Goal: Transaction & Acquisition: Purchase product/service

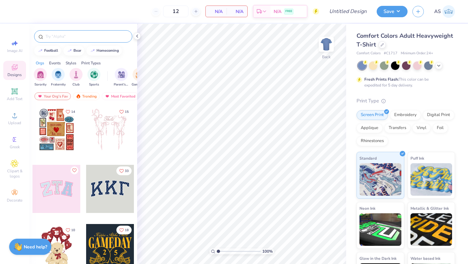
click at [92, 38] on input "text" at bounding box center [86, 36] width 83 height 7
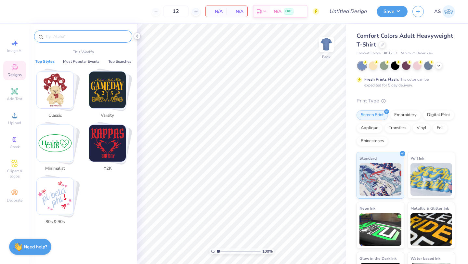
click at [135, 35] on icon at bounding box center [137, 35] width 5 height 5
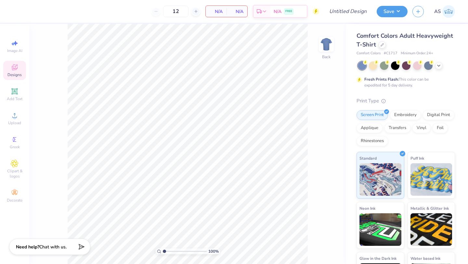
click at [18, 67] on icon at bounding box center [15, 67] width 8 height 8
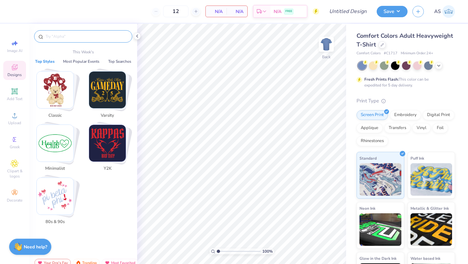
click at [58, 36] on input "text" at bounding box center [86, 36] width 83 height 7
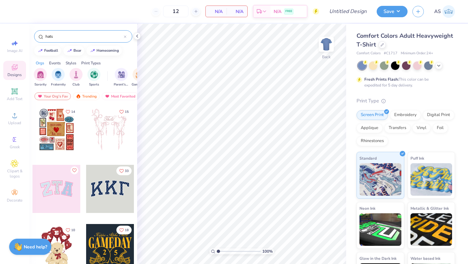
type input "hats"
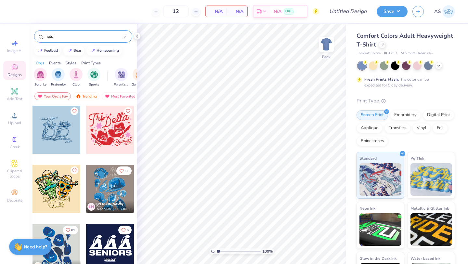
click at [126, 36] on icon at bounding box center [125, 37] width 2 height 2
click at [135, 35] on icon at bounding box center [137, 35] width 5 height 5
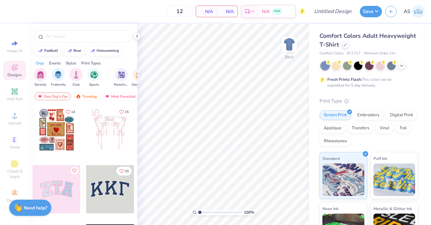
click at [352, 37] on span "Comfort Colors Adult Heavyweight T-Shirt" at bounding box center [368, 40] width 97 height 17
click at [347, 45] on div at bounding box center [345, 44] width 7 height 7
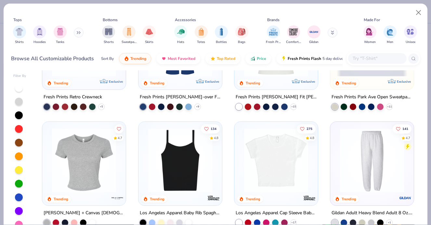
scroll to position [517, 0]
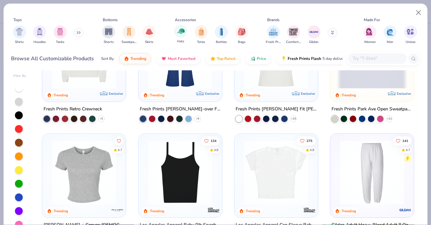
click at [185, 38] on div "Hats" at bounding box center [180, 34] width 13 height 19
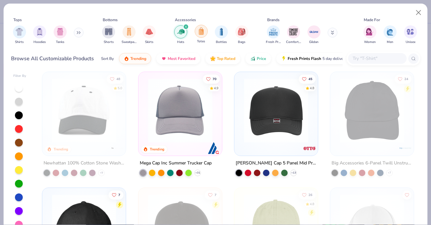
click at [203, 34] on img "filter for Totes" at bounding box center [201, 30] width 7 height 7
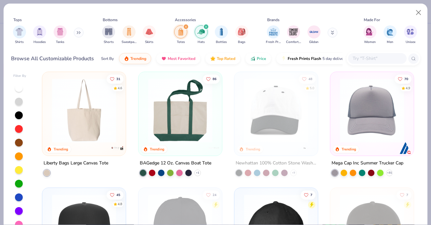
click at [186, 26] on icon "filter for Totes" at bounding box center [186, 27] width 2 height 2
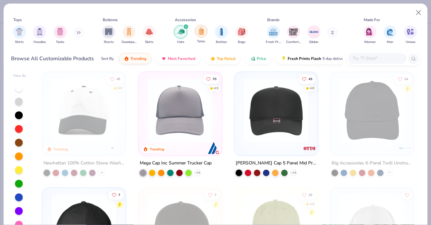
click at [198, 32] on img "filter for Totes" at bounding box center [201, 30] width 7 height 7
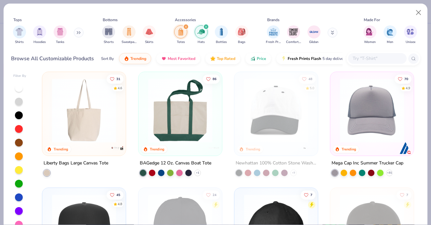
scroll to position [5, 0]
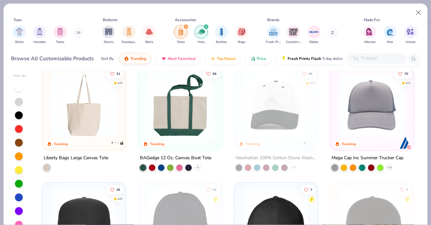
click at [93, 122] on img at bounding box center [84, 105] width 71 height 64
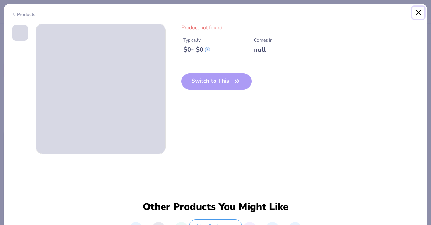
click at [418, 9] on button "Close" at bounding box center [419, 13] width 12 height 12
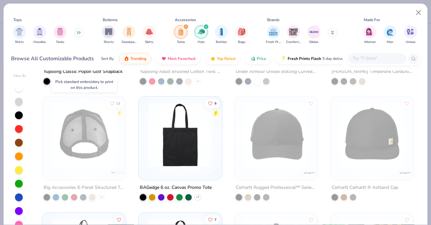
scroll to position [554, 0]
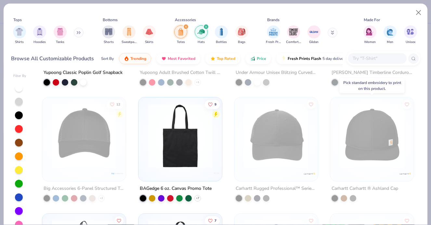
click at [366, 153] on img at bounding box center [372, 136] width 71 height 64
click at [372, 113] on img at bounding box center [372, 136] width 71 height 64
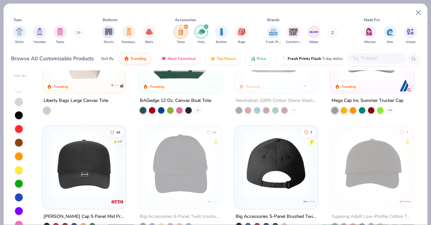
scroll to position [89, 0]
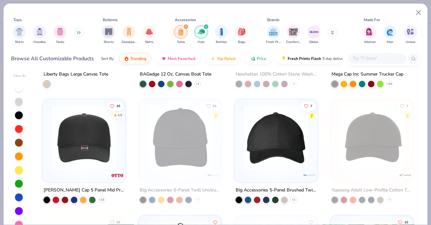
click at [269, 151] on img at bounding box center [276, 137] width 71 height 64
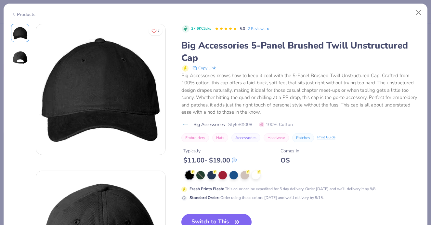
click at [14, 58] on img at bounding box center [20, 58] width 16 height 16
click at [20, 31] on img at bounding box center [20, 33] width 16 height 16
click at [420, 14] on button "Close" at bounding box center [419, 13] width 12 height 12
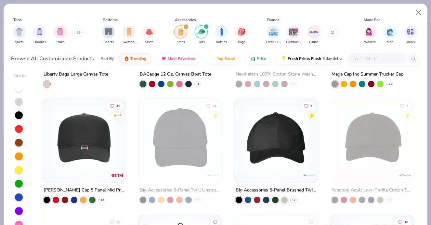
click at [187, 27] on div "filter for Totes" at bounding box center [186, 27] width 6 height 6
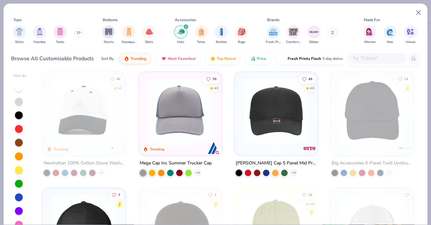
click at [85, 32] on div "Shirts Hoodies Tanks" at bounding box center [48, 35] width 75 height 24
click at [76, 32] on button at bounding box center [79, 33] width 10 height 10
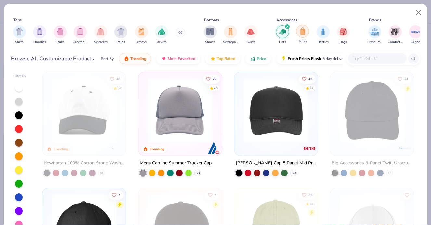
click at [297, 30] on div "filter for Totes" at bounding box center [302, 31] width 13 height 13
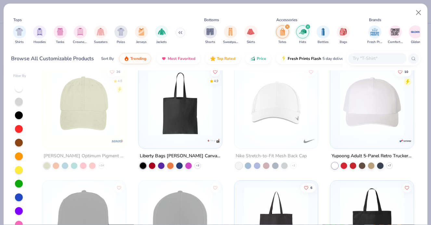
scroll to position [239, 0]
click at [177, 117] on div "45 4.8 [PERSON_NAME] Cap 5 Panel Mid Profile Mesh Back Trucker Hat + 13 24 Big …" at bounding box center [228, 151] width 384 height 167
click at [145, 124] on img at bounding box center [109, 103] width 71 height 64
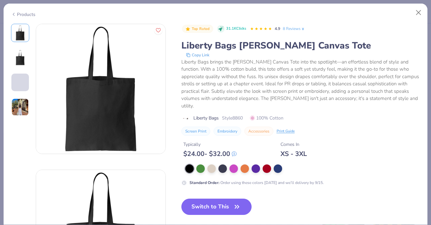
scroll to position [7, 0]
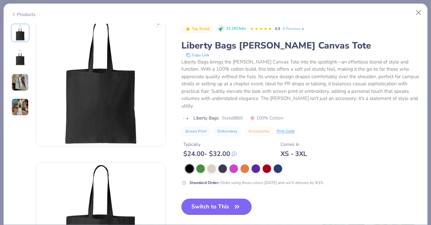
click at [18, 84] on img at bounding box center [20, 82] width 18 height 18
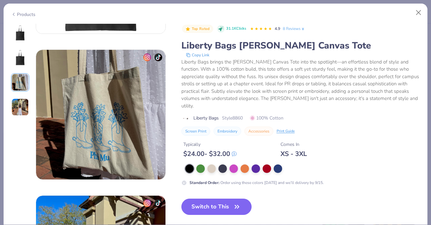
scroll to position [291, 0]
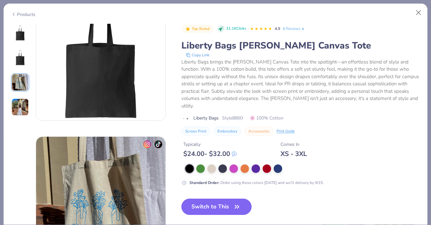
click at [17, 38] on img at bounding box center [20, 33] width 16 height 16
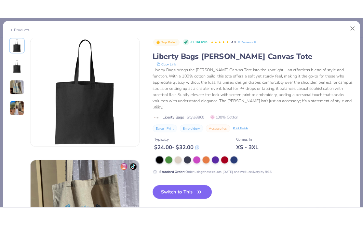
scroll to position [0, 0]
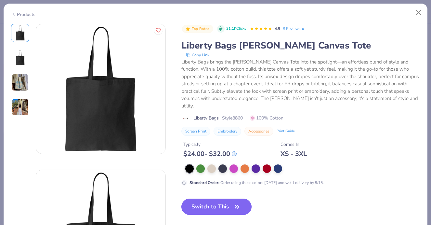
click at [219, 198] on button "Switch to This" at bounding box center [216, 206] width 71 height 16
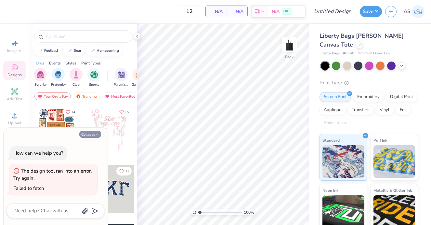
click at [92, 134] on button "Collapse" at bounding box center [90, 134] width 22 height 7
type textarea "x"
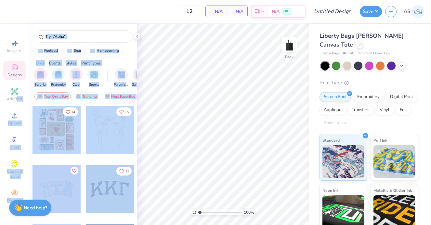
click at [166, 139] on div "12 N/A Per Item N/A Total Est. Delivery N/A FREE Design Title Save AS Image AI …" at bounding box center [215, 112] width 431 height 225
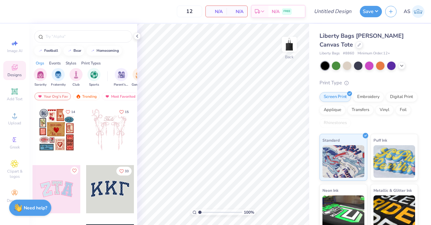
click at [116, 60] on div "Orgs Events Styles Print Types" at bounding box center [83, 61] width 108 height 9
click at [16, 170] on span "Clipart & logos" at bounding box center [14, 173] width 23 height 10
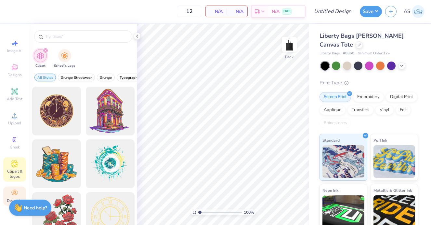
click at [17, 191] on icon at bounding box center [15, 193] width 8 height 8
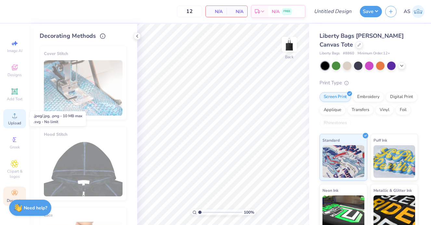
click at [16, 118] on icon at bounding box center [15, 116] width 8 height 8
